Goal: Information Seeking & Learning: Learn about a topic

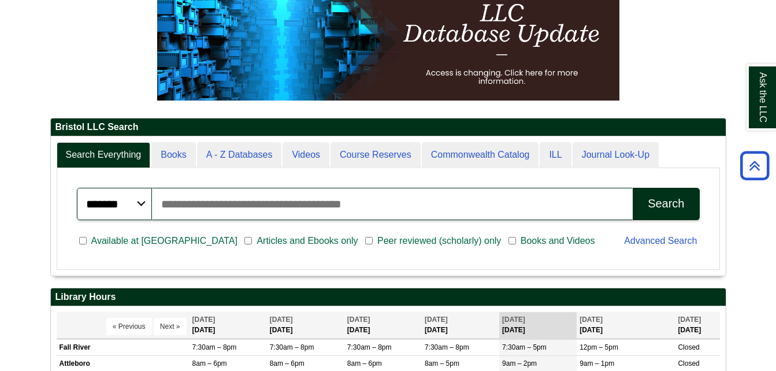
scroll to position [169, 0]
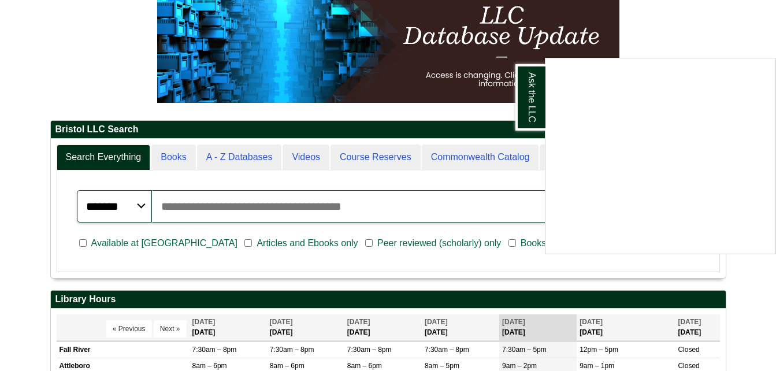
click at [761, 58] on div "Ask the LLC" at bounding box center [388, 185] width 776 height 371
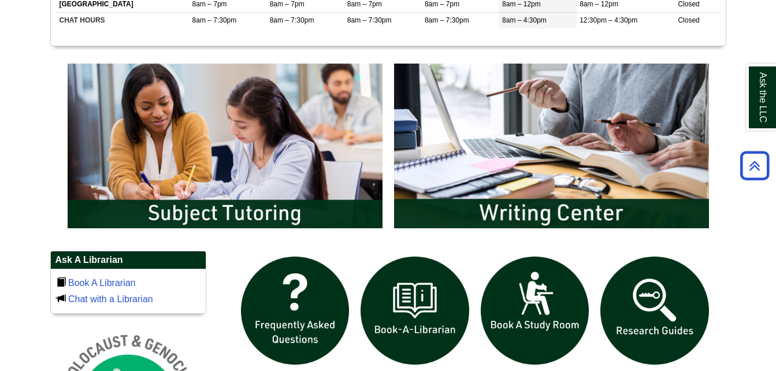
scroll to position [621, 0]
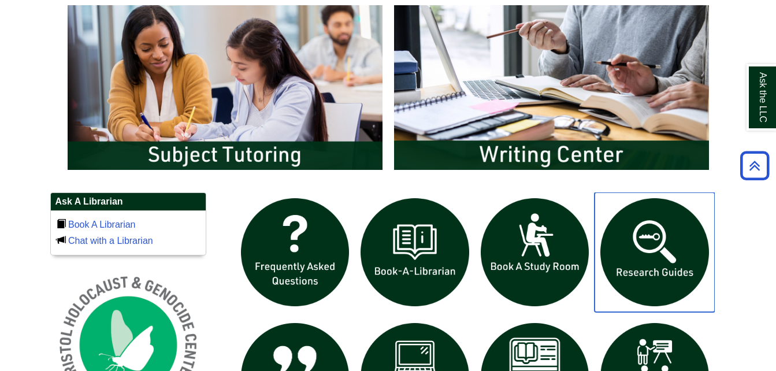
click at [676, 258] on img "slideshow" at bounding box center [654, 252] width 120 height 120
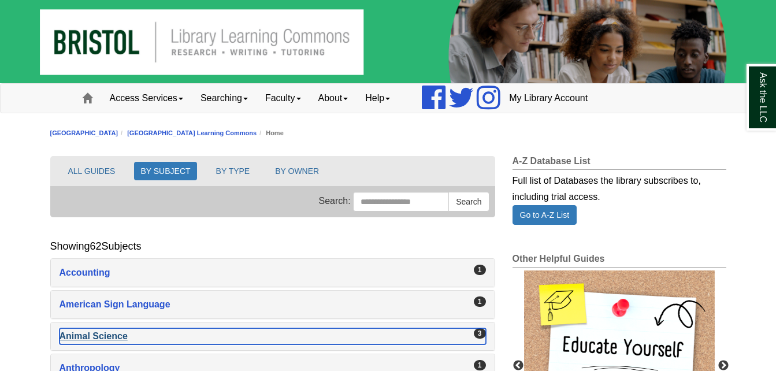
click at [85, 333] on div "Animal Science , 3 guides" at bounding box center [272, 336] width 426 height 16
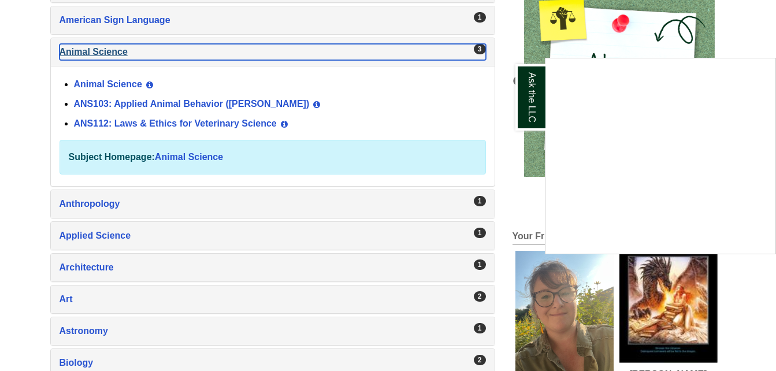
scroll to position [304, 0]
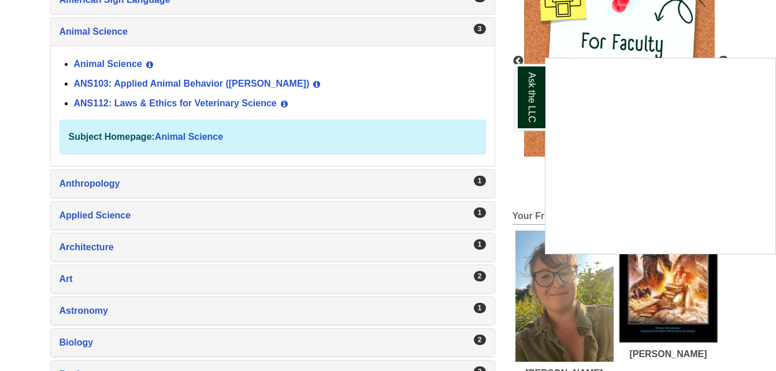
click at [96, 67] on div "Ask the LLC" at bounding box center [388, 185] width 776 height 371
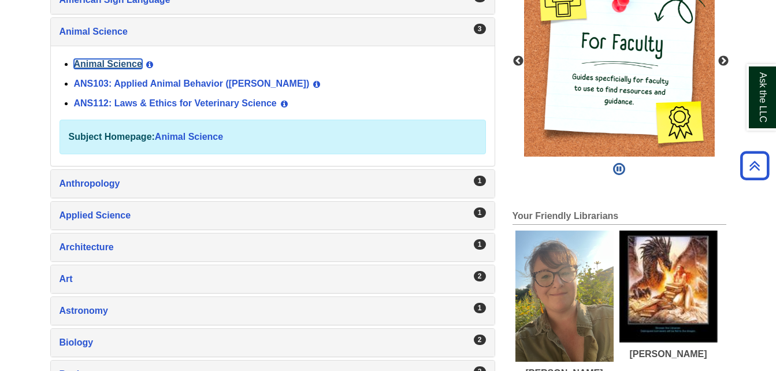
click at [96, 67] on link "Animal Science" at bounding box center [108, 64] width 68 height 10
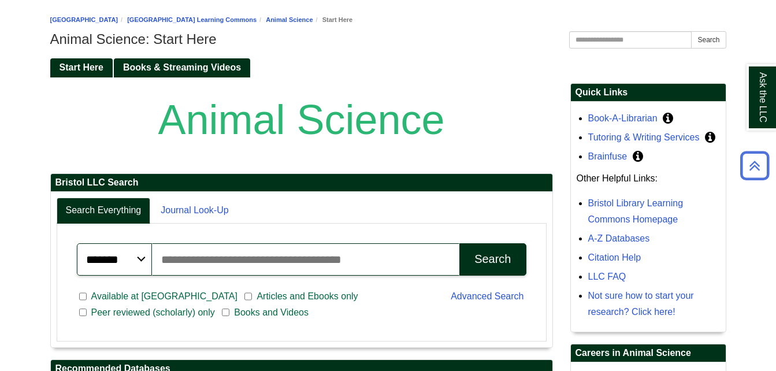
scroll to position [105, 0]
